Goal: Information Seeking & Learning: Learn about a topic

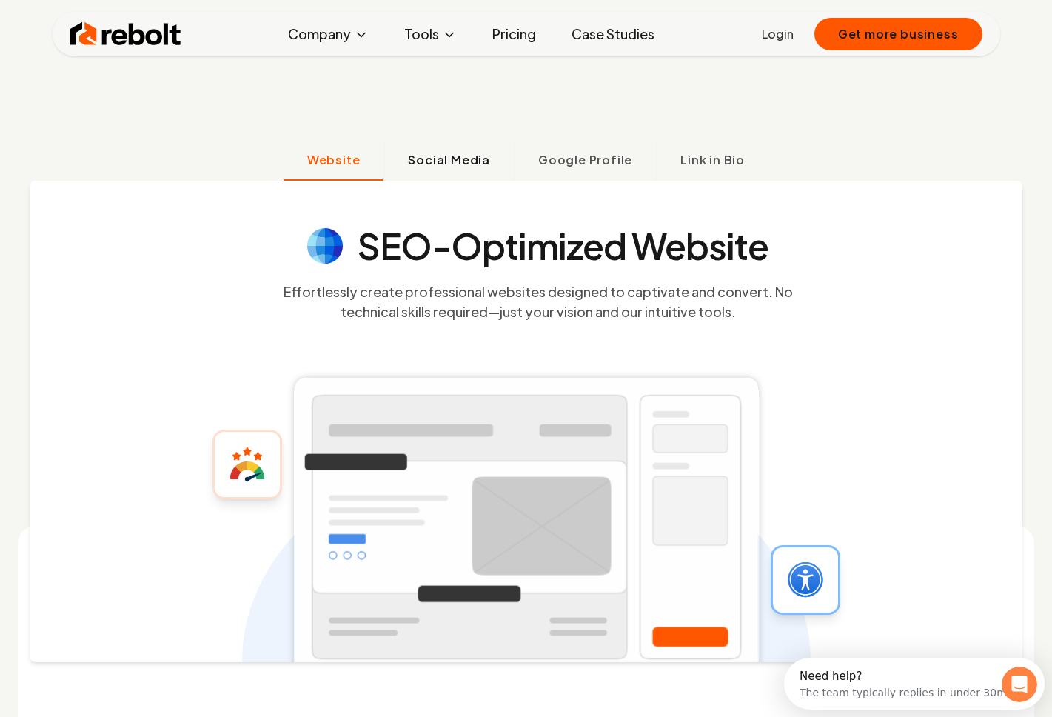
click at [457, 157] on span "Social Media" at bounding box center [449, 160] width 82 height 18
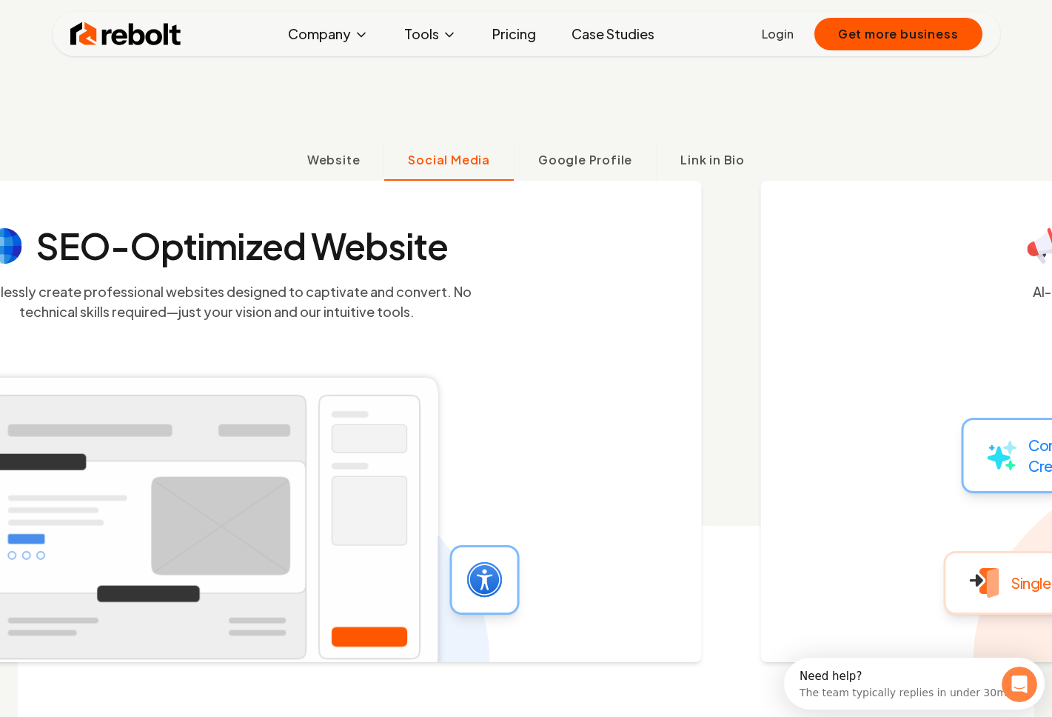
scroll to position [596, 0]
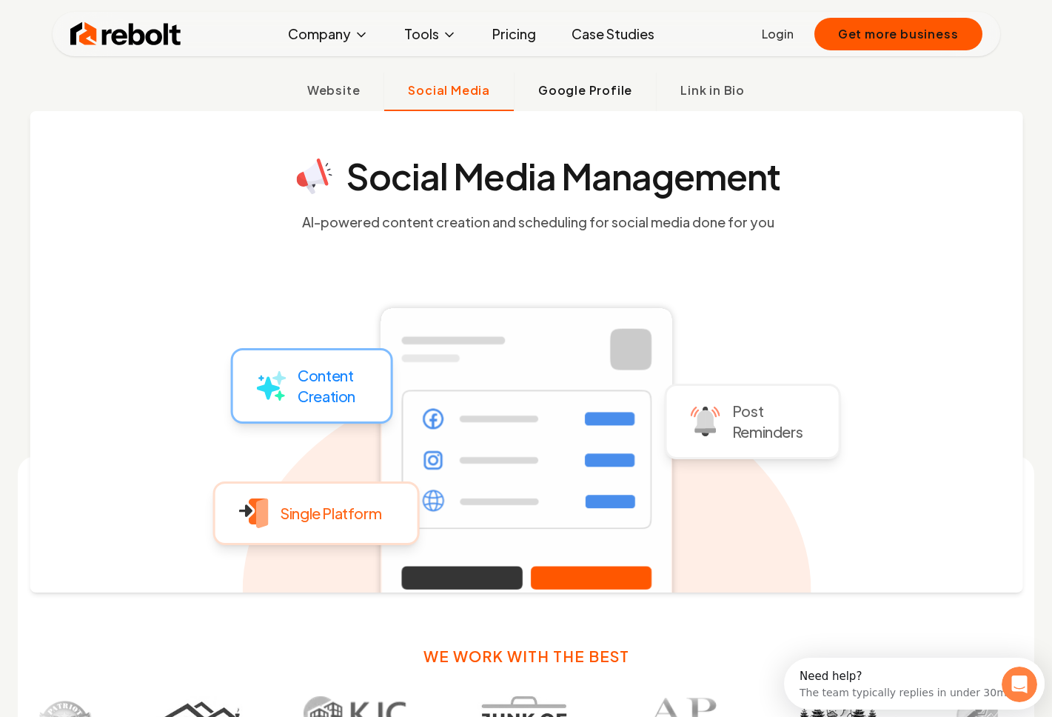
click at [561, 91] on span "Google Profile" at bounding box center [585, 90] width 94 height 18
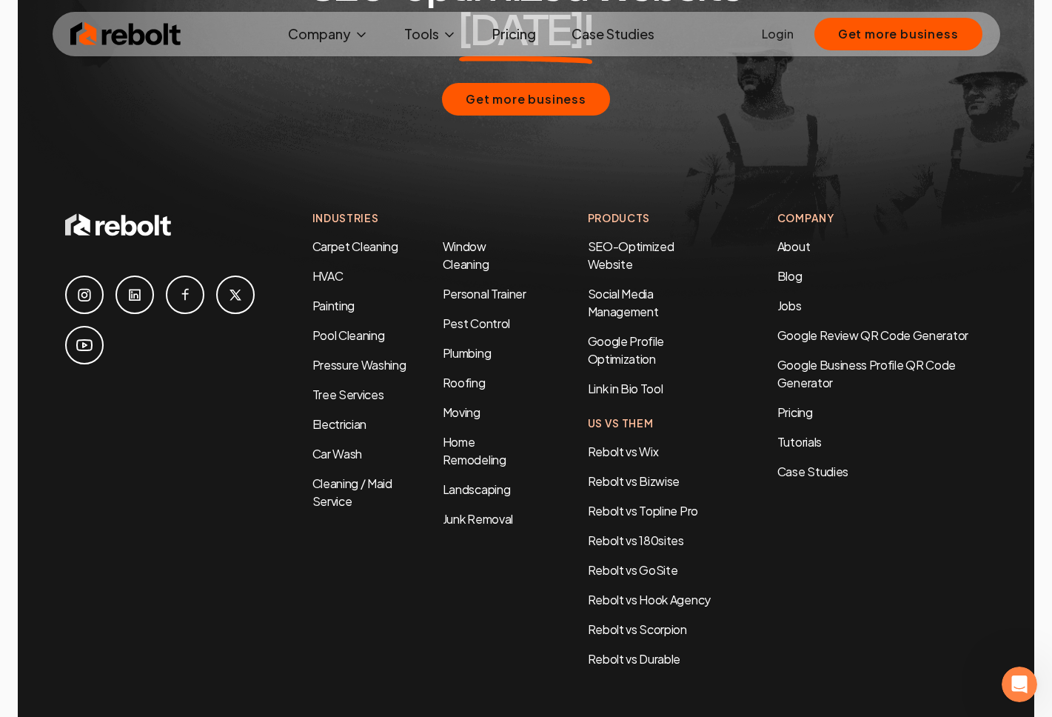
scroll to position [7164, 0]
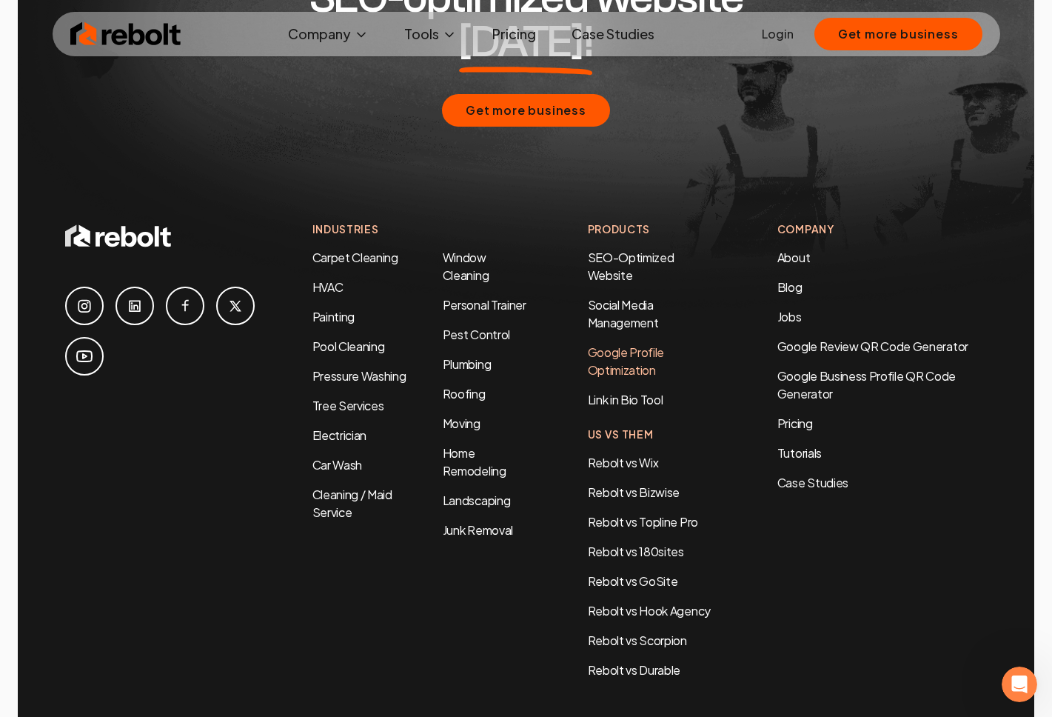
click at [617, 344] on link "Google Profile Optimization" at bounding box center [626, 360] width 77 height 33
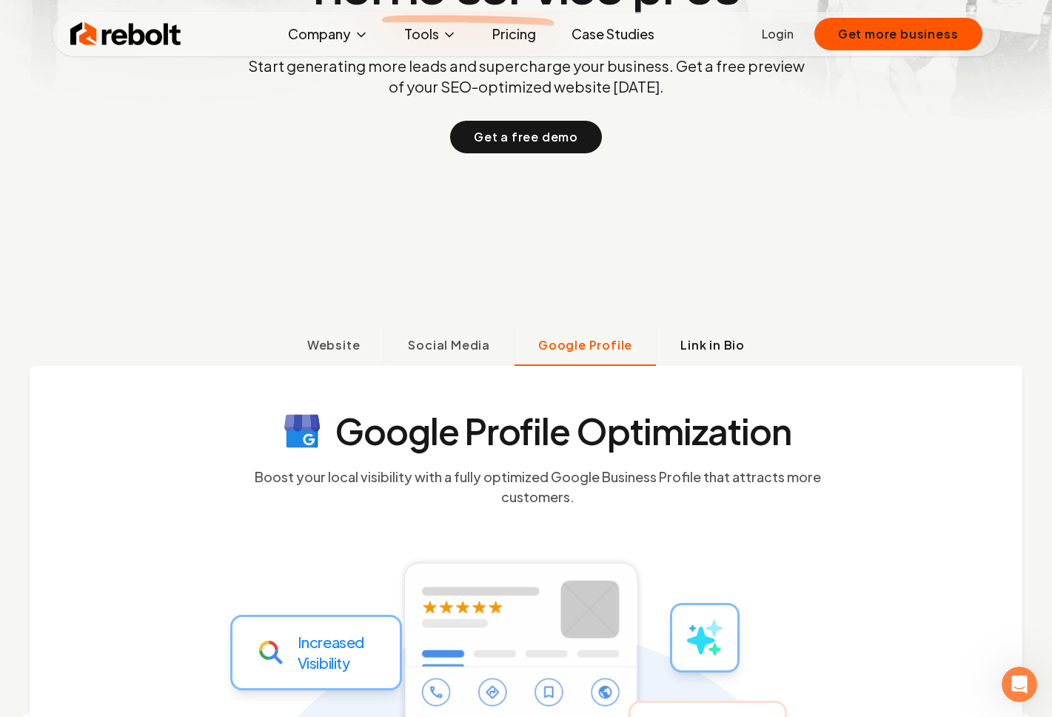
click at [707, 338] on span "Link in Bio" at bounding box center [712, 345] width 64 height 18
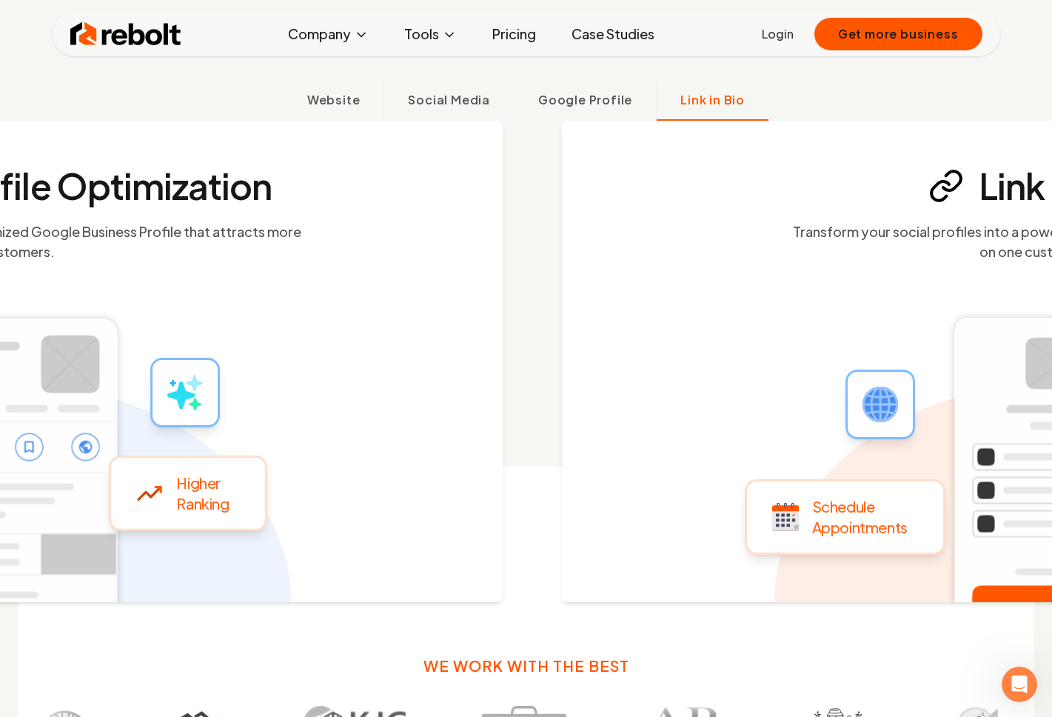
scroll to position [596, 0]
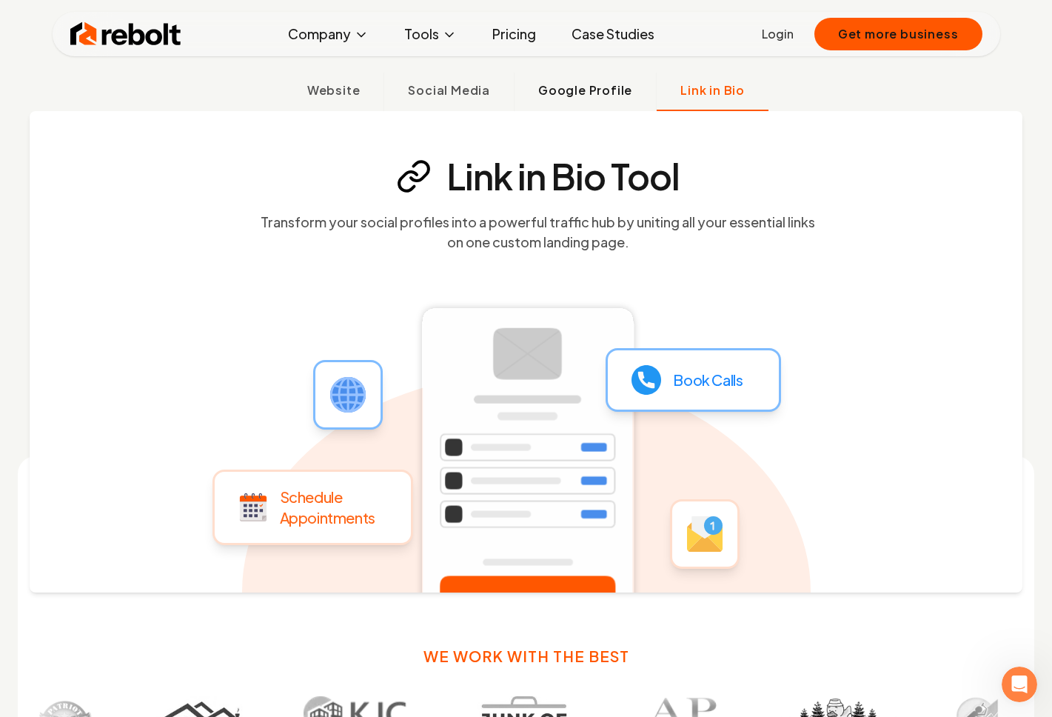
click at [569, 95] on span "Google Profile" at bounding box center [585, 90] width 94 height 18
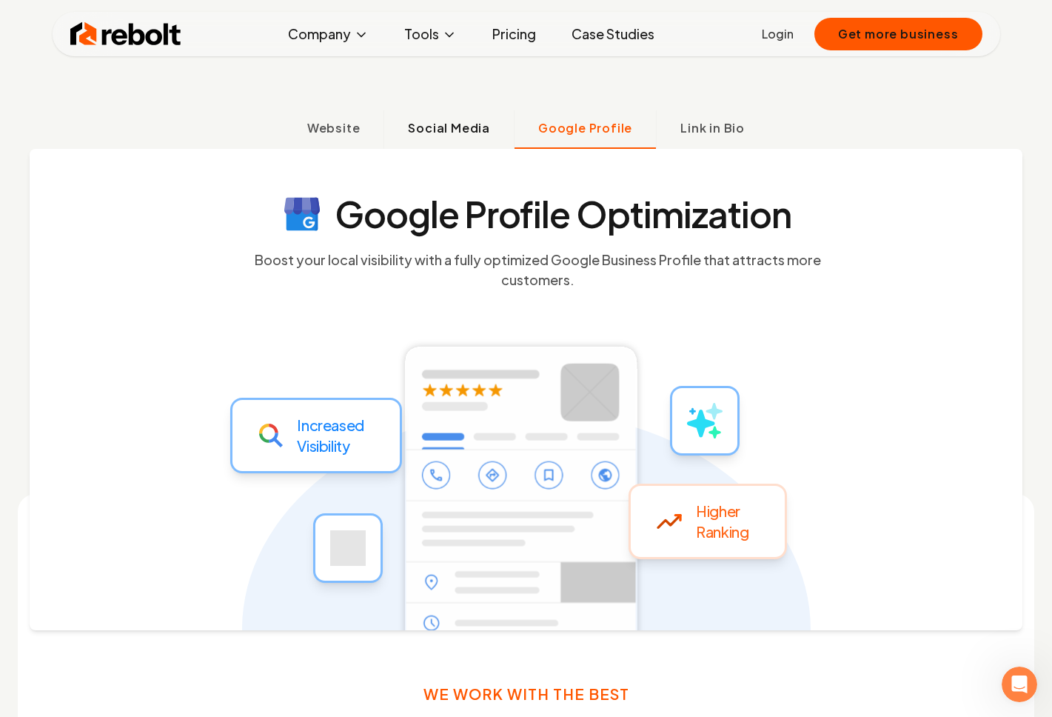
scroll to position [561, 0]
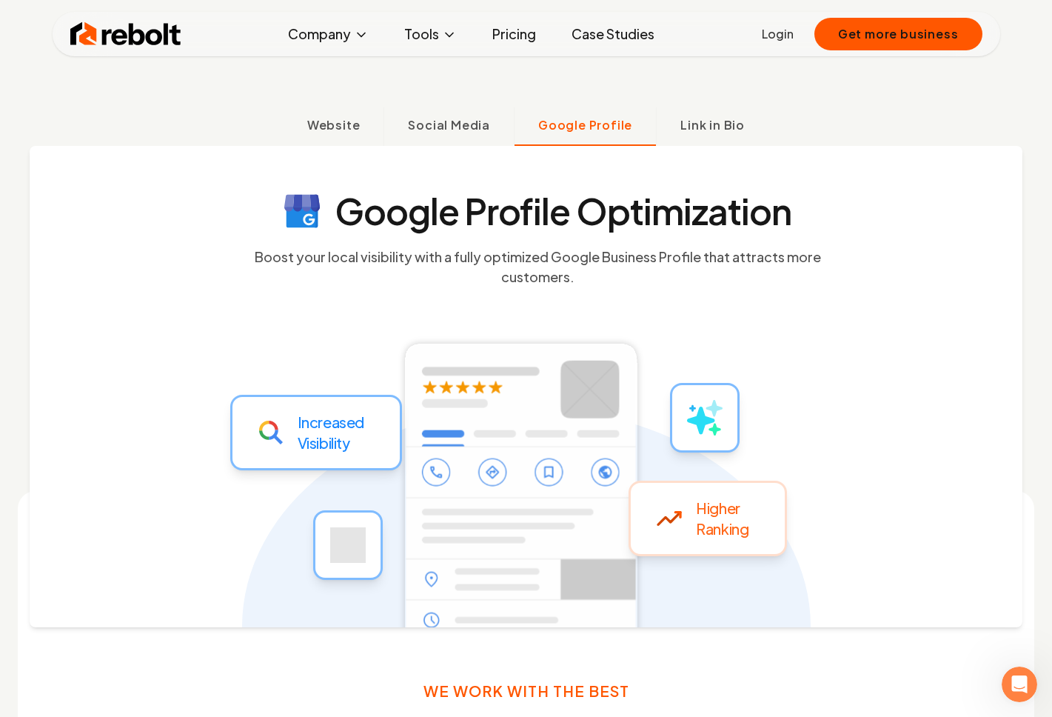
click at [588, 30] on link "Case Studies" at bounding box center [613, 34] width 107 height 30
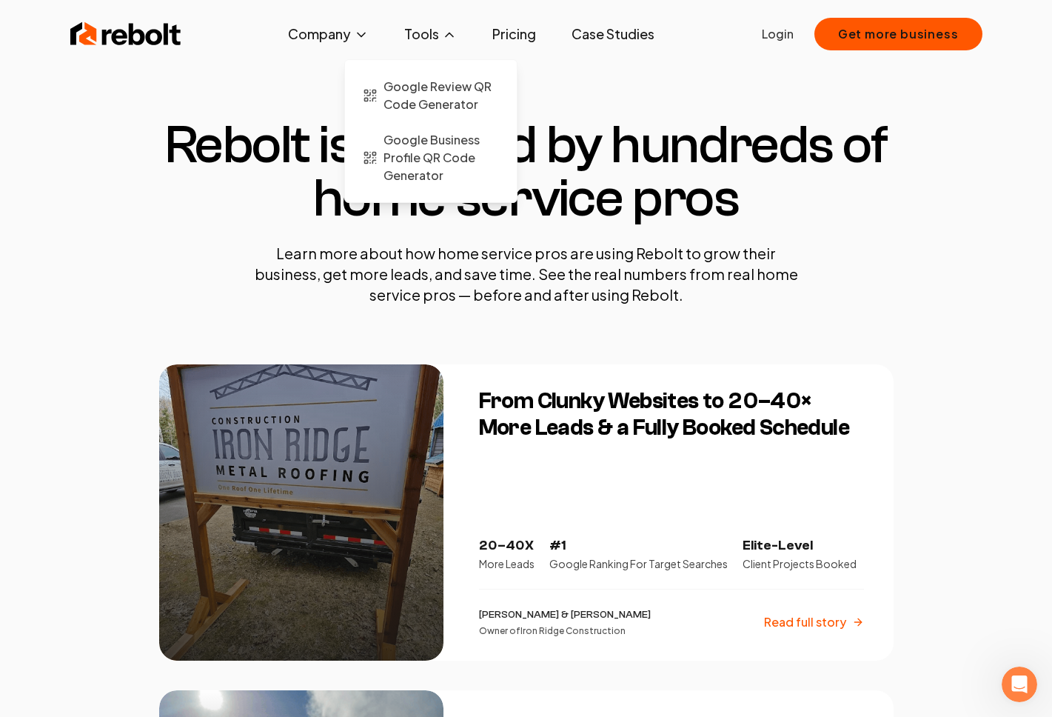
click at [438, 36] on button "Tools" at bounding box center [430, 34] width 76 height 30
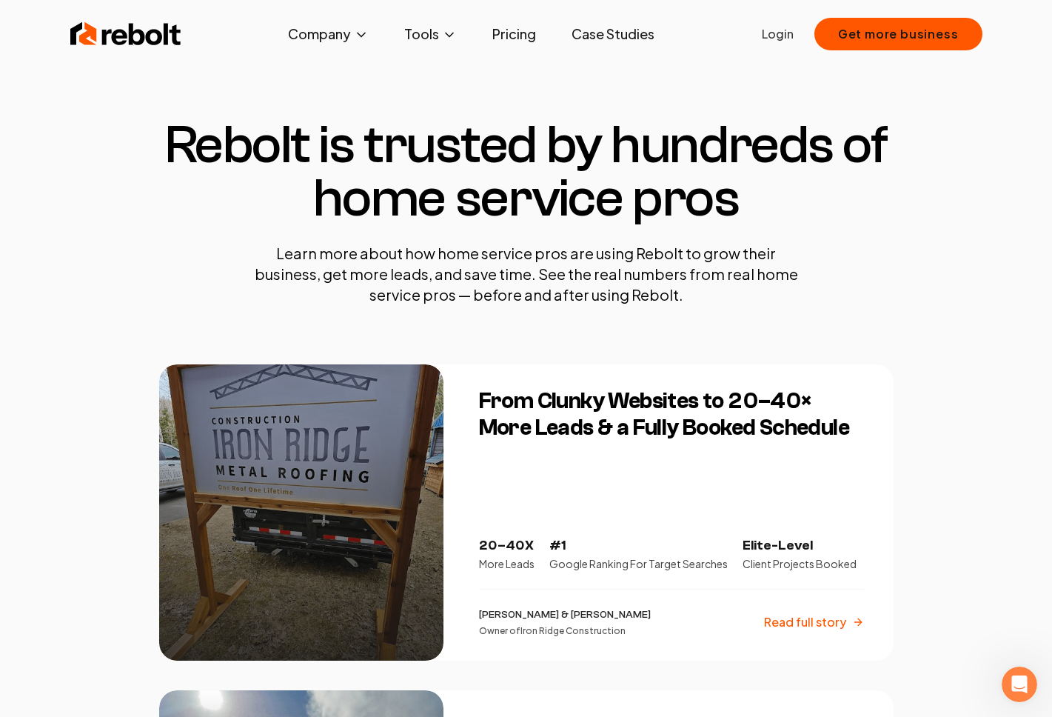
click at [509, 32] on link "Pricing" at bounding box center [513, 34] width 67 height 30
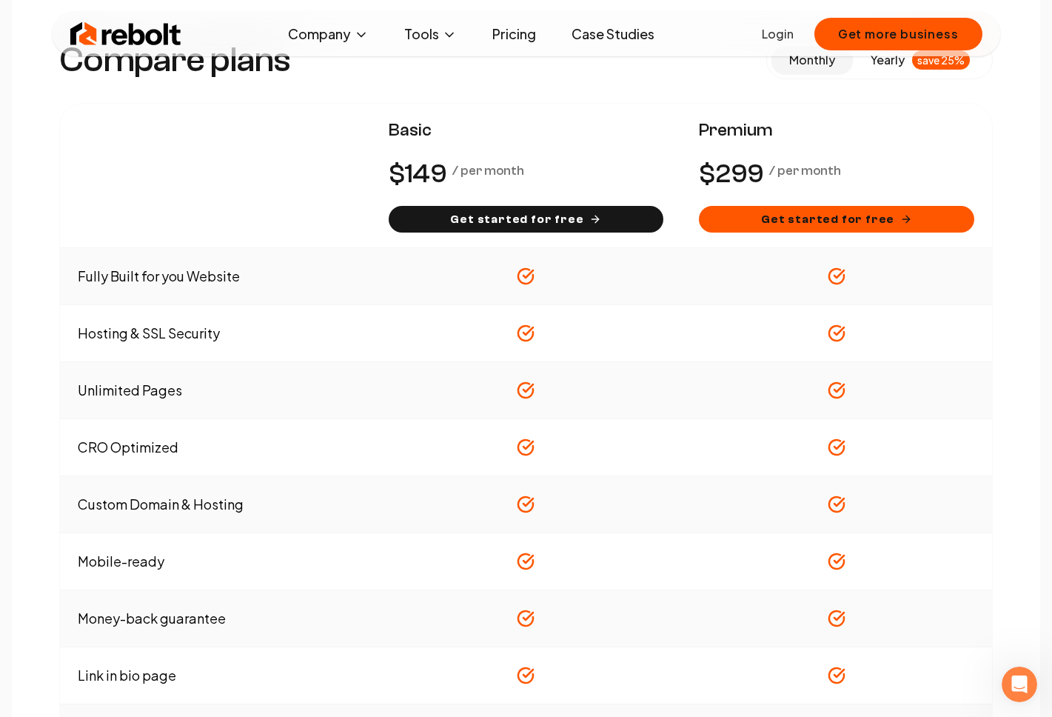
scroll to position [928, 0]
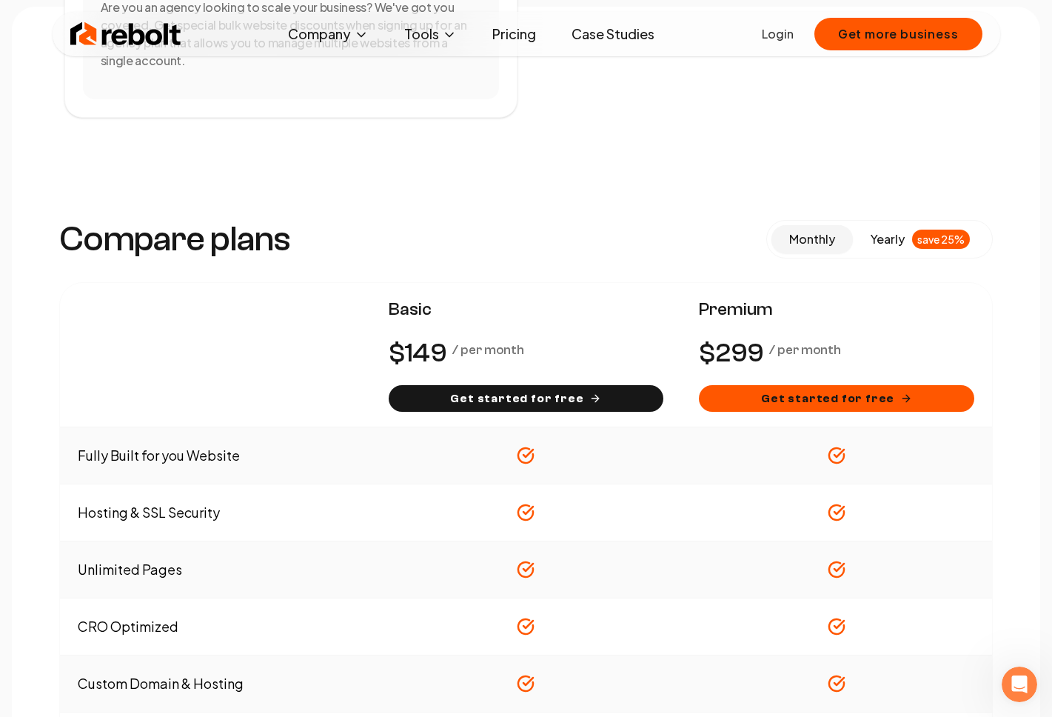
click at [891, 238] on span "yearly" at bounding box center [888, 239] width 34 height 18
click at [831, 238] on span "monthly" at bounding box center [812, 239] width 46 height 16
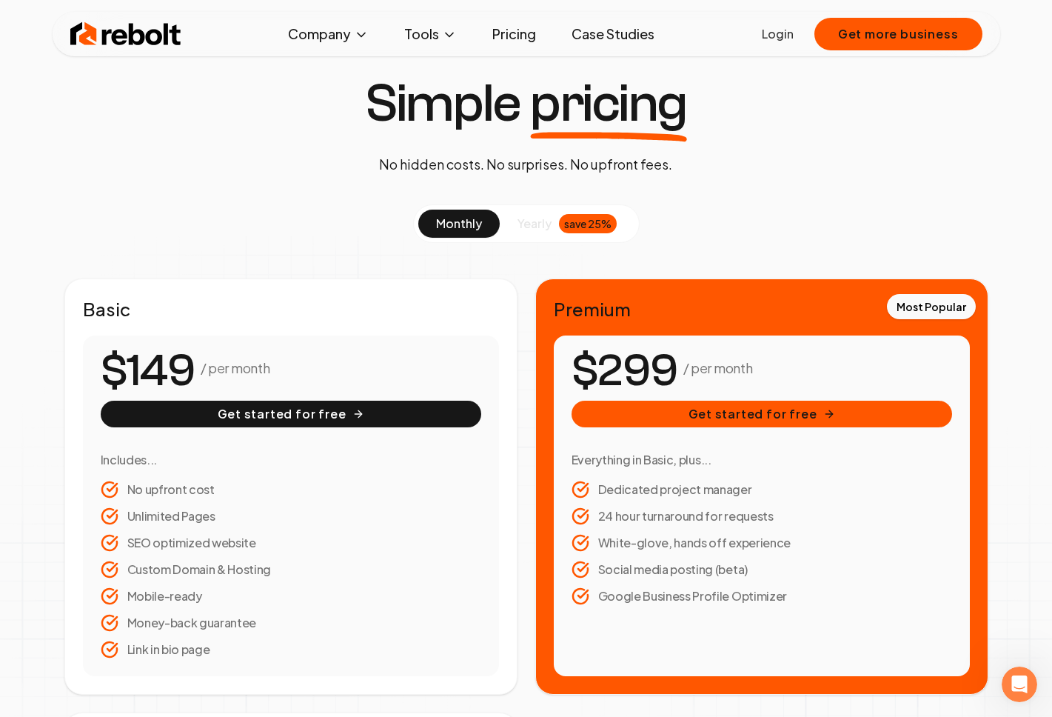
scroll to position [0, 0]
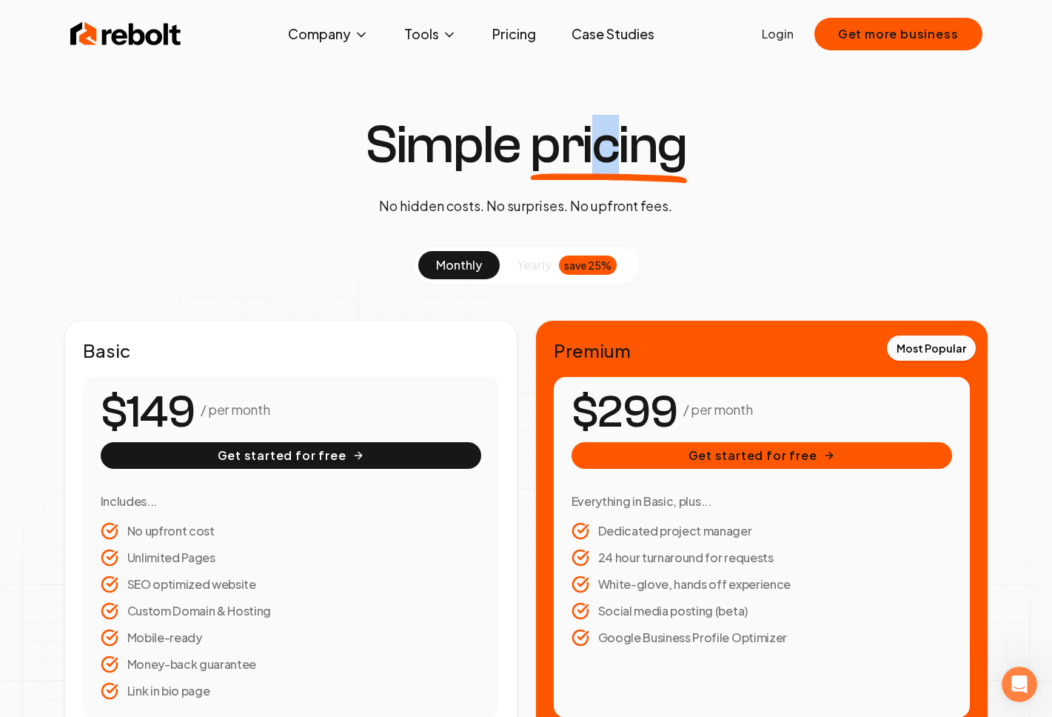
drag, startPoint x: 599, startPoint y: 146, endPoint x: 617, endPoint y: 142, distance: 18.1
click at [617, 142] on span "pricing" at bounding box center [608, 144] width 157 height 53
click at [601, 147] on span "pricing" at bounding box center [608, 144] width 157 height 53
click at [606, 149] on span "pricing" at bounding box center [608, 144] width 157 height 53
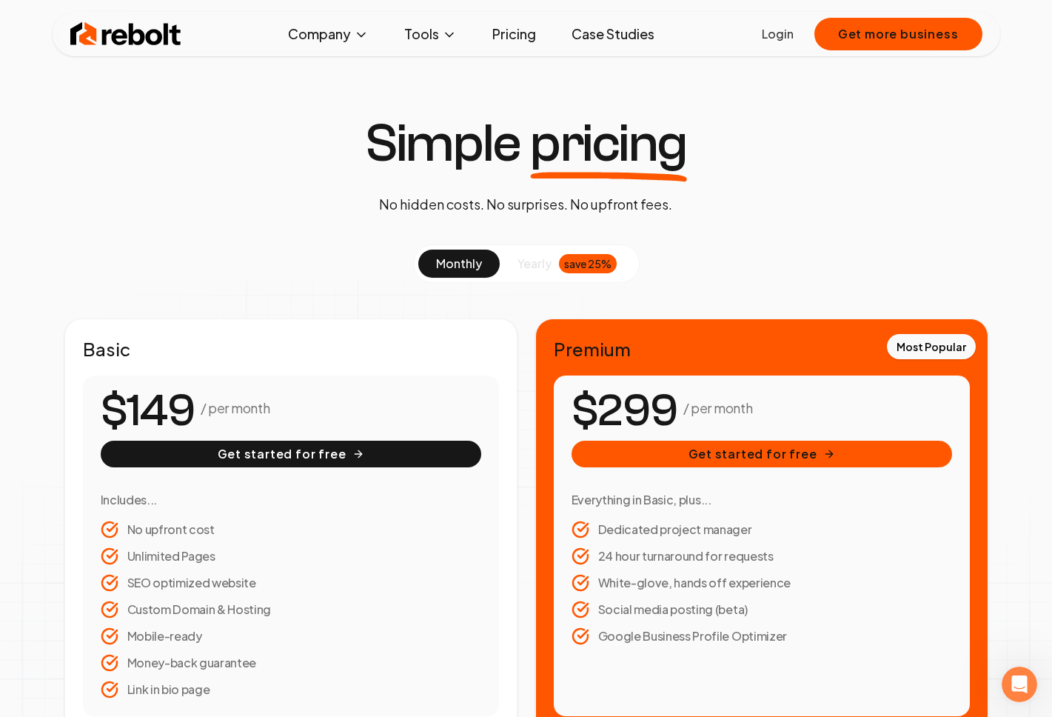
scroll to position [1, 0]
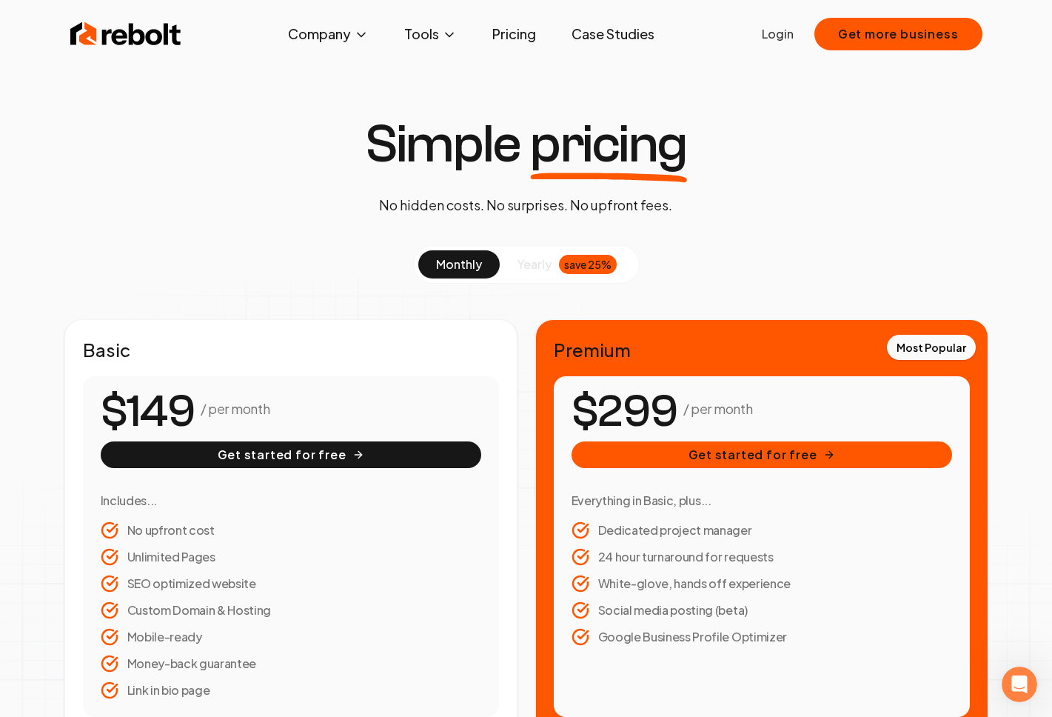
click at [501, 38] on link "Pricing" at bounding box center [513, 34] width 67 height 30
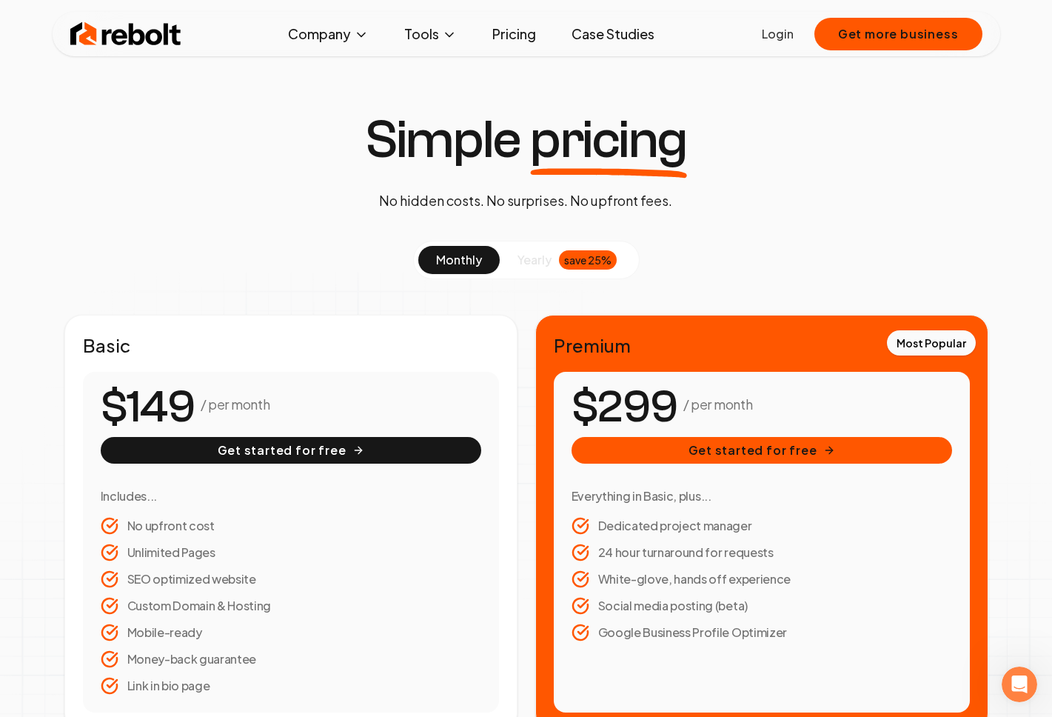
scroll to position [0, 0]
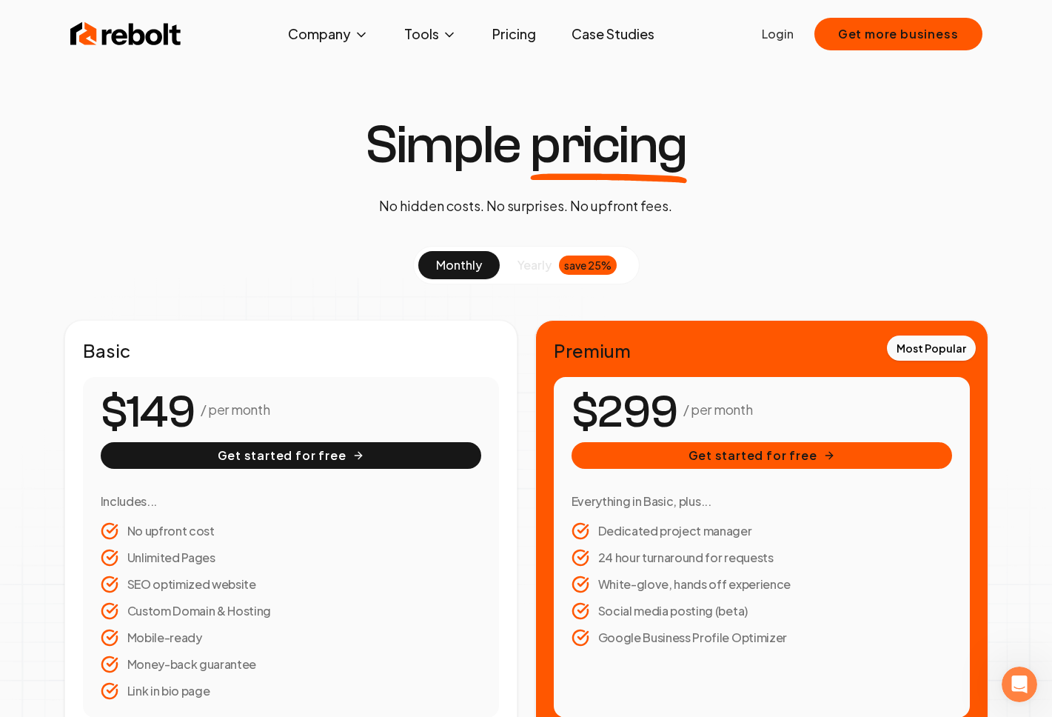
click at [605, 148] on span "pricing" at bounding box center [608, 144] width 157 height 53
